Goal: Task Accomplishment & Management: Manage account settings

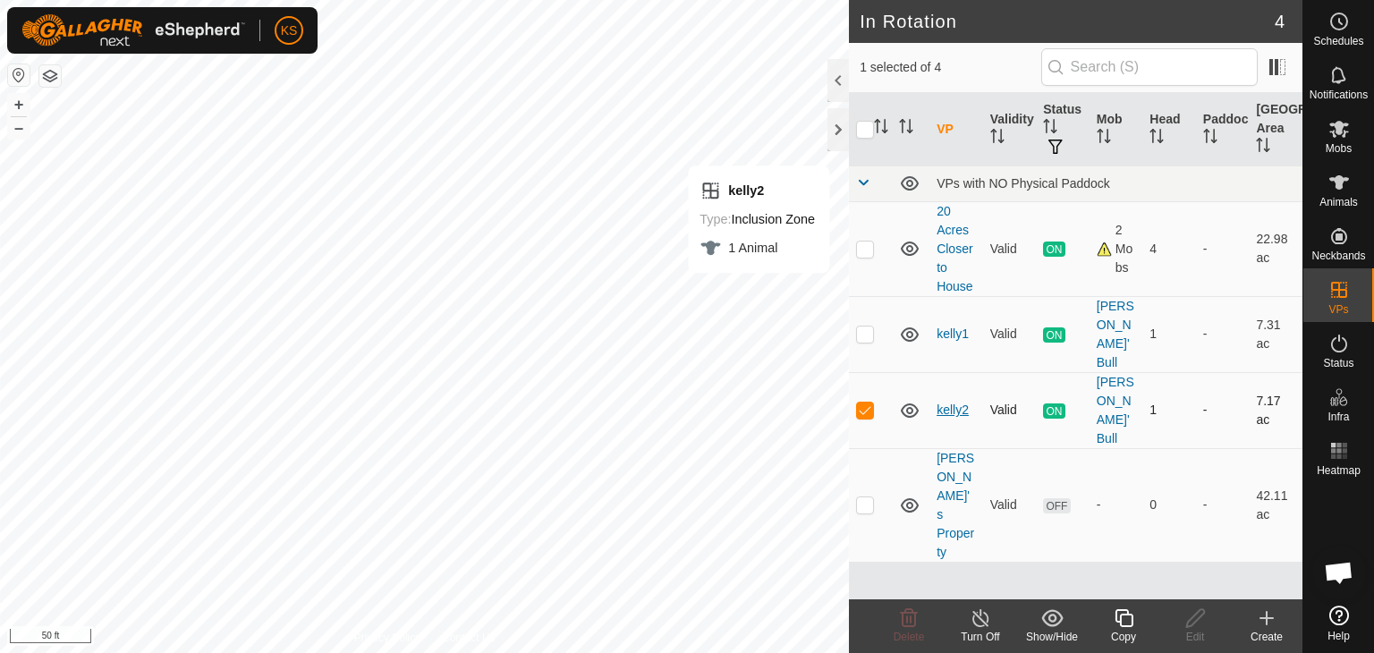
click at [948, 403] on link "kelly2" at bounding box center [953, 410] width 32 height 14
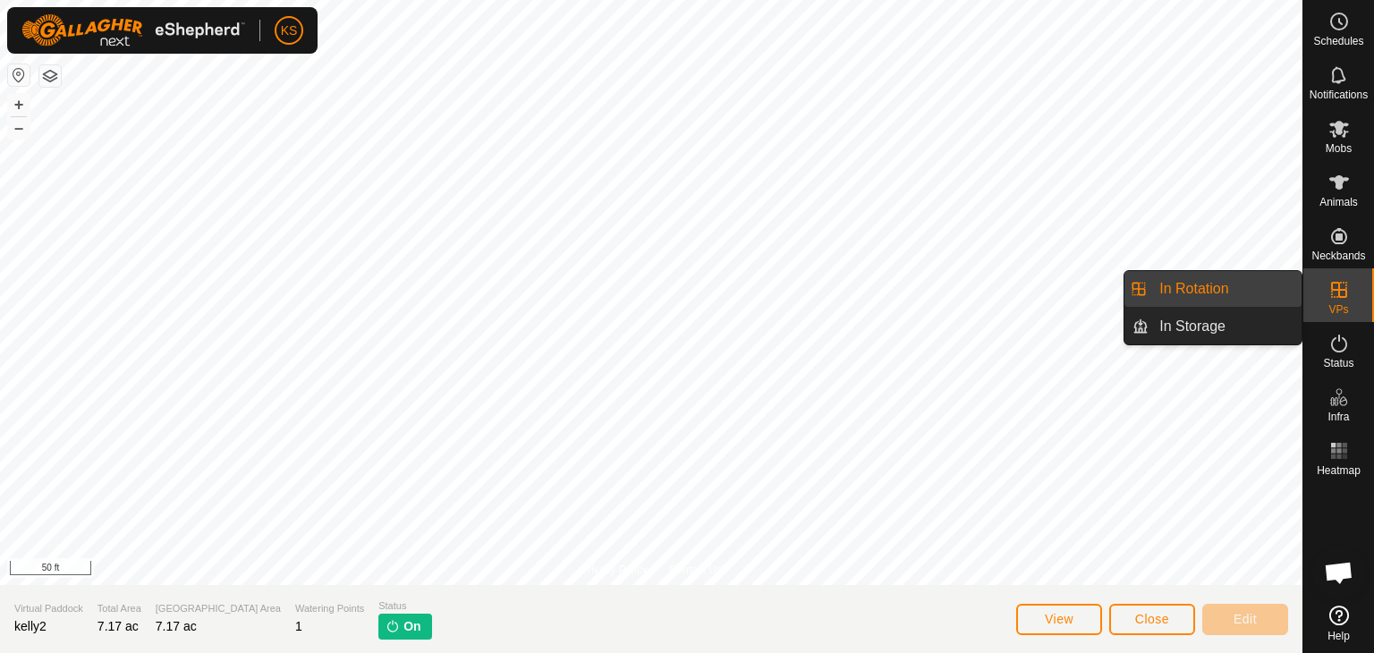
click at [1332, 291] on icon at bounding box center [1339, 289] width 21 height 21
click at [1242, 290] on link "In Rotation" at bounding box center [1225, 289] width 153 height 36
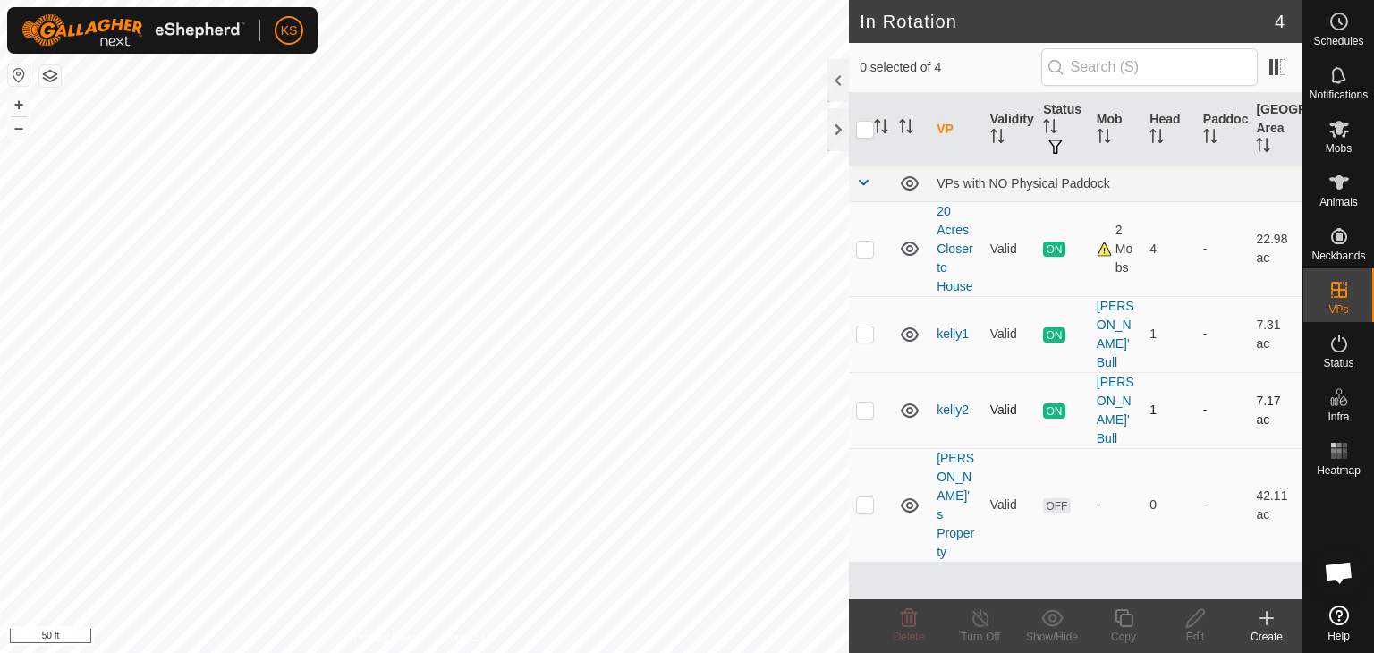
click at [869, 403] on p-checkbox at bounding box center [865, 410] width 18 height 14
checkbox input "true"
checkbox input "false"
click at [831, 131] on div at bounding box center [838, 129] width 21 height 43
